Goal: Complete application form

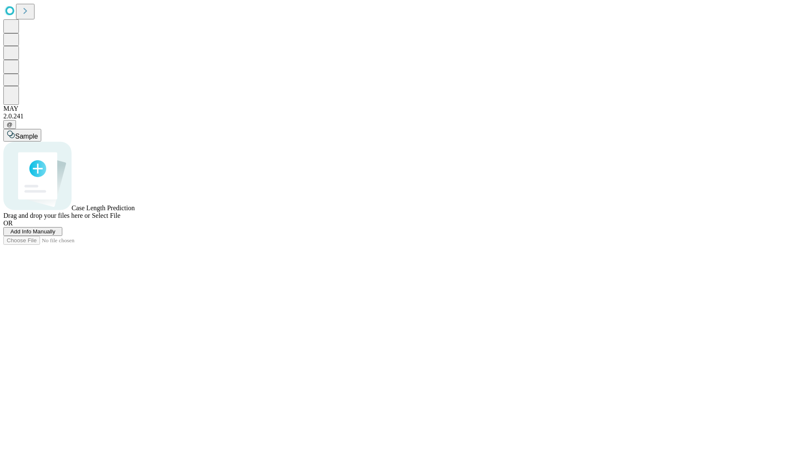
click at [56, 234] on span "Add Info Manually" at bounding box center [33, 231] width 45 height 6
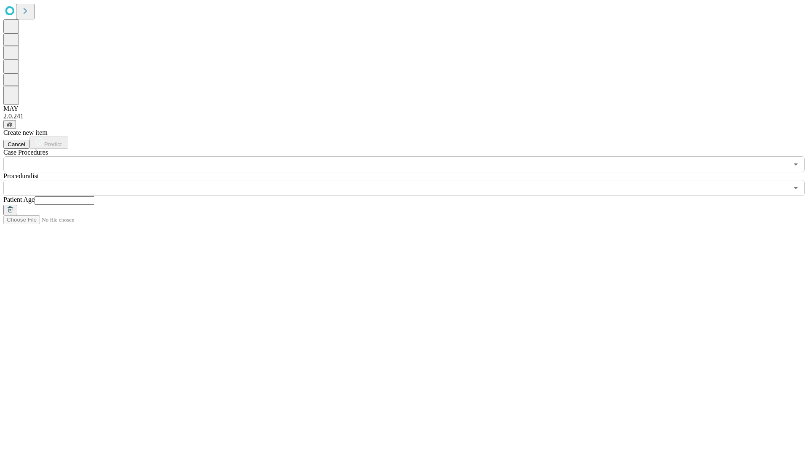
click at [94, 196] on input "text" at bounding box center [65, 200] width 60 height 8
type input "**"
click at [410, 180] on input "text" at bounding box center [395, 188] width 785 height 16
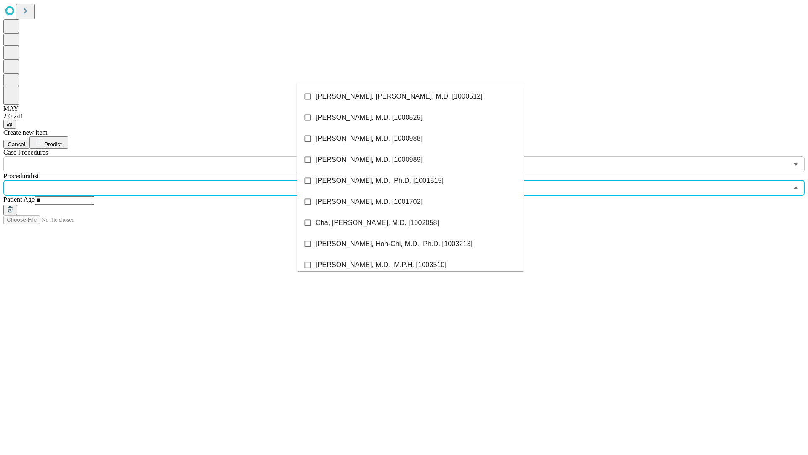
click at [410, 96] on li "[PERSON_NAME], [PERSON_NAME], M.D. [1000512]" at bounding box center [410, 96] width 227 height 21
click at [177, 156] on input "text" at bounding box center [395, 164] width 785 height 16
